Goal: Task Accomplishment & Management: Manage account settings

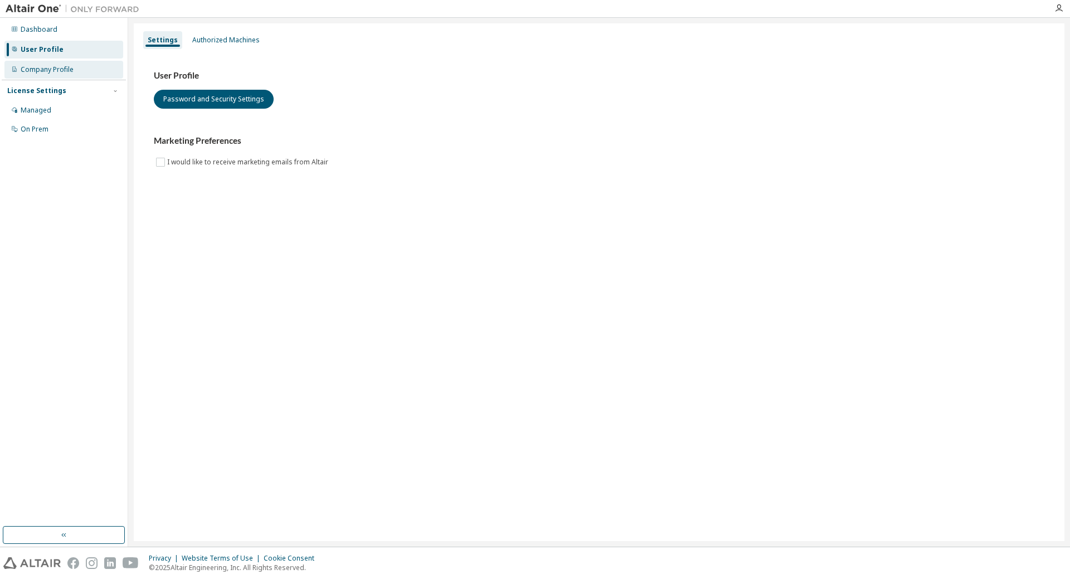
click at [52, 69] on div "Company Profile" at bounding box center [47, 69] width 53 height 9
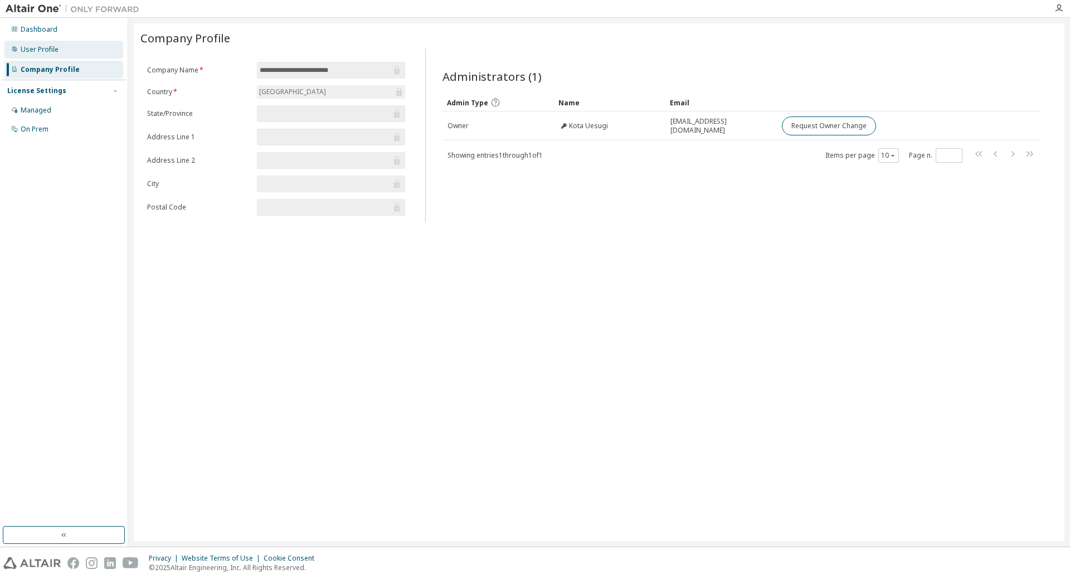
click at [27, 49] on div "User Profile" at bounding box center [40, 49] width 38 height 9
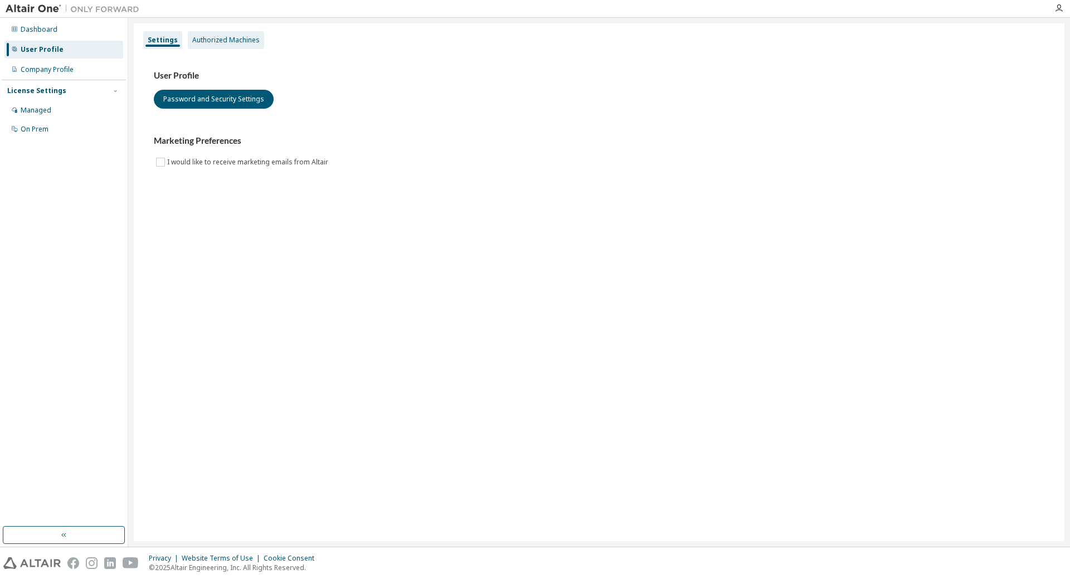
click at [204, 40] on div "Authorized Machines" at bounding box center [225, 40] width 67 height 9
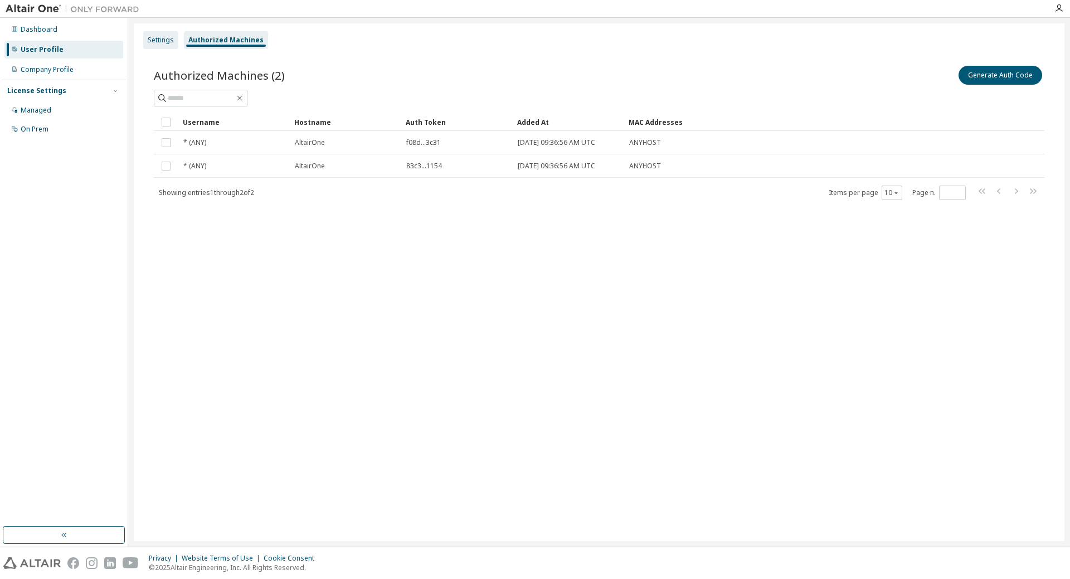
click at [152, 32] on div "Settings" at bounding box center [160, 40] width 35 height 18
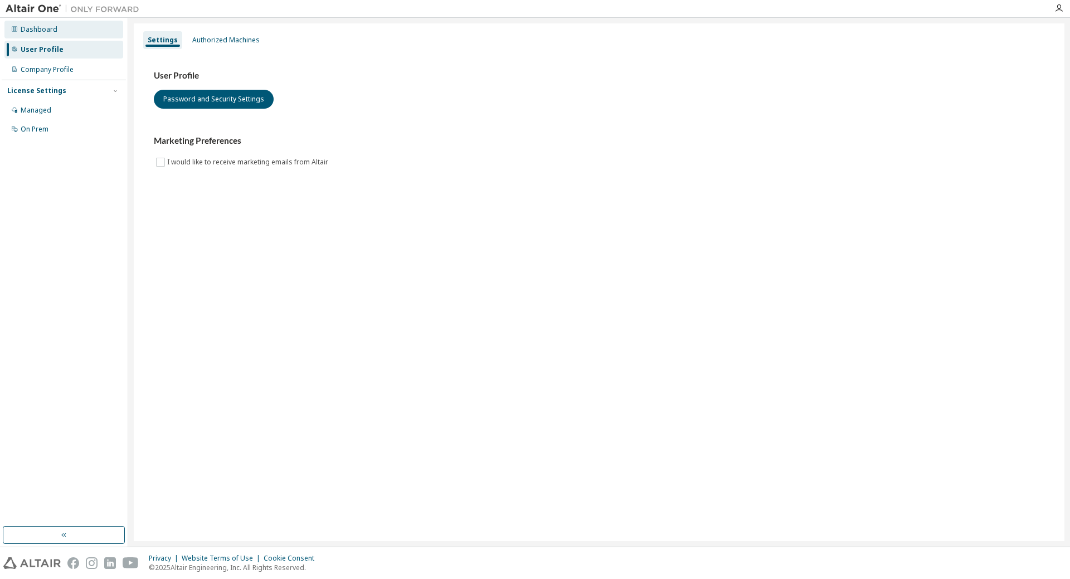
click at [30, 31] on div "Dashboard" at bounding box center [39, 29] width 37 height 9
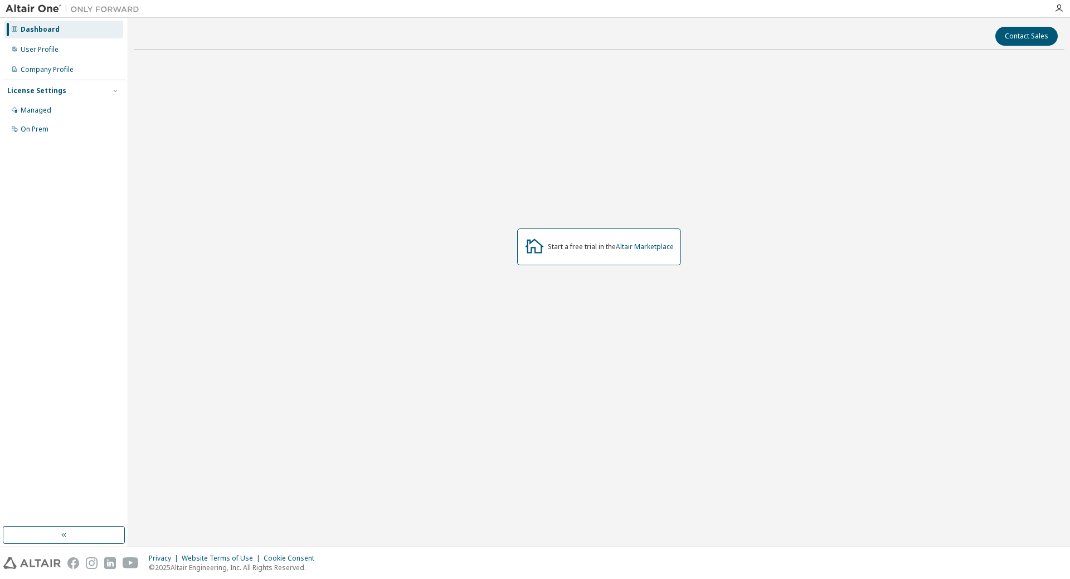
click at [605, 239] on div "Start a free trial in the Altair Marketplace" at bounding box center [599, 246] width 164 height 37
click at [1058, 10] on icon "button" at bounding box center [1058, 8] width 9 height 9
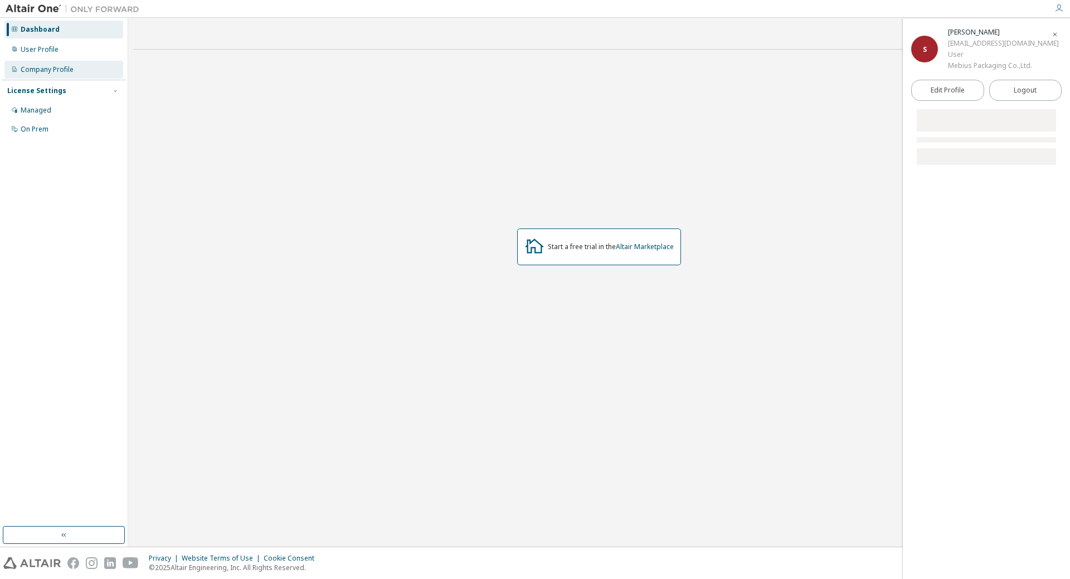
click at [28, 66] on div "Company Profile" at bounding box center [47, 69] width 53 height 9
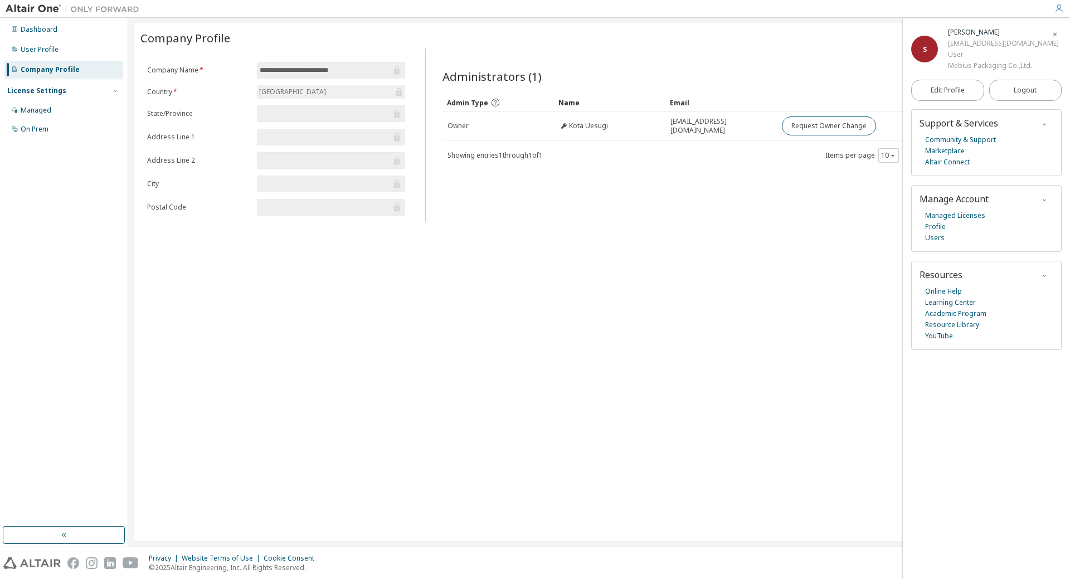
click at [32, 89] on div "License Settings" at bounding box center [36, 90] width 59 height 9
click at [38, 106] on div "Managed" at bounding box center [36, 110] width 31 height 9
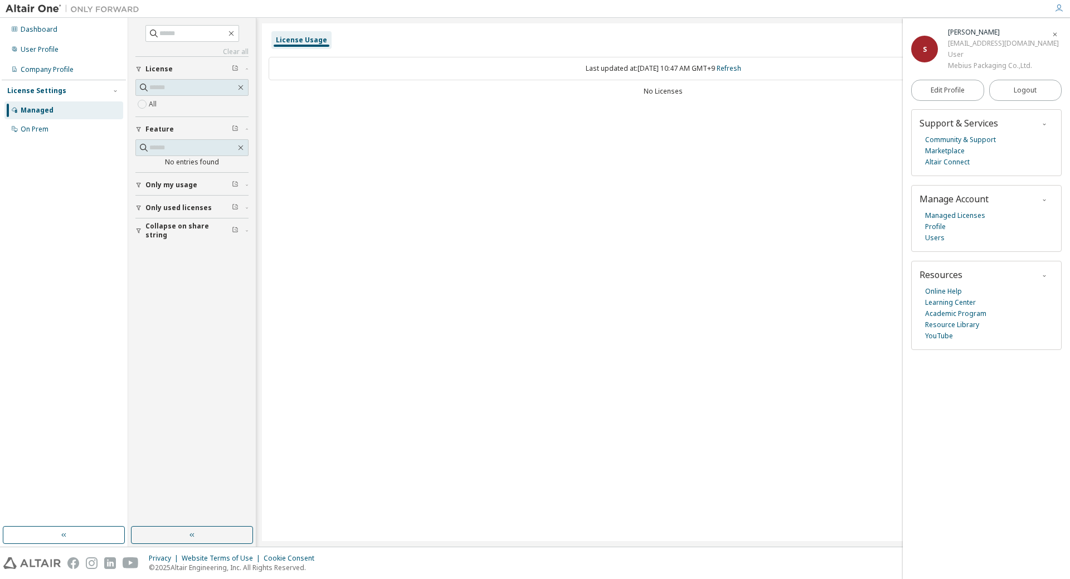
click at [170, 183] on span "Only my usage" at bounding box center [171, 185] width 52 height 9
click at [171, 243] on span "Only used licenses" at bounding box center [178, 240] width 66 height 9
click at [171, 304] on button "Collapse on share string" at bounding box center [191, 295] width 113 height 25
click at [40, 130] on div "On Prem" at bounding box center [35, 129] width 28 height 9
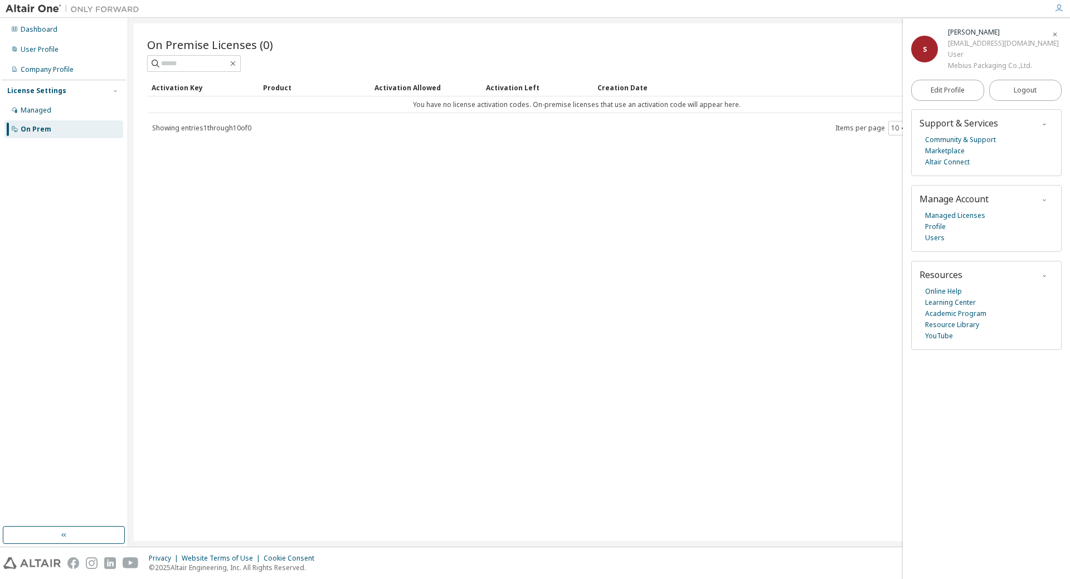
drag, startPoint x: 815, startPoint y: 206, endPoint x: 909, endPoint y: 207, distance: 94.7
click at [940, 163] on link "Altair Connect" at bounding box center [947, 162] width 45 height 11
click at [953, 325] on link "Resource Library" at bounding box center [952, 324] width 54 height 11
